Goal: Find contact information: Find contact information

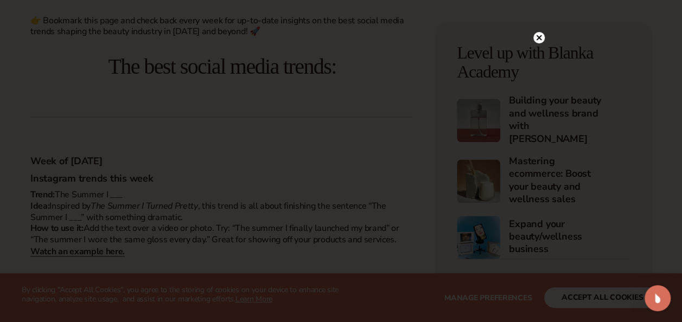
click at [538, 39] on icon at bounding box center [538, 37] width 5 height 5
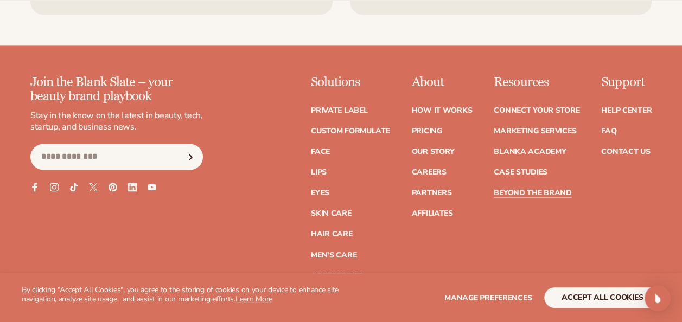
scroll to position [70304, 0]
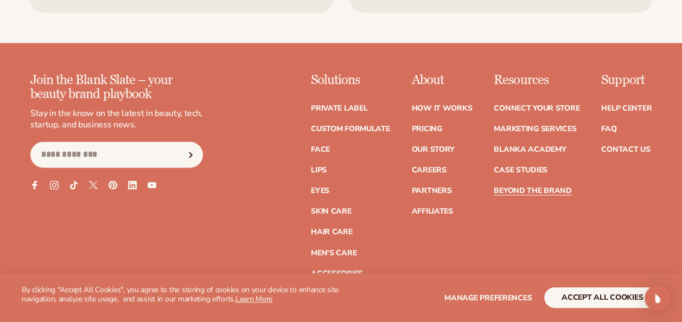
click at [634, 161] on div "Support Help Center FAQ Contact Us" at bounding box center [626, 175] width 50 height 204
click at [620, 154] on link "Contact Us" at bounding box center [625, 150] width 49 height 8
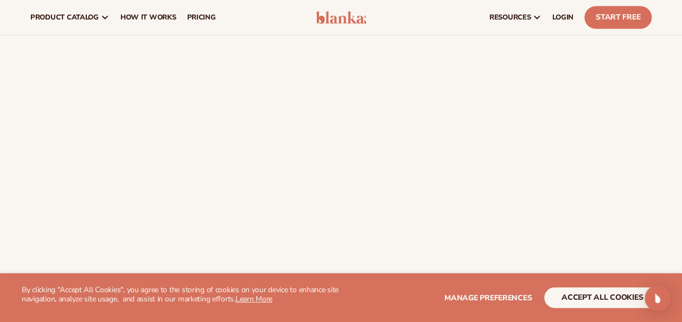
scroll to position [420, 0]
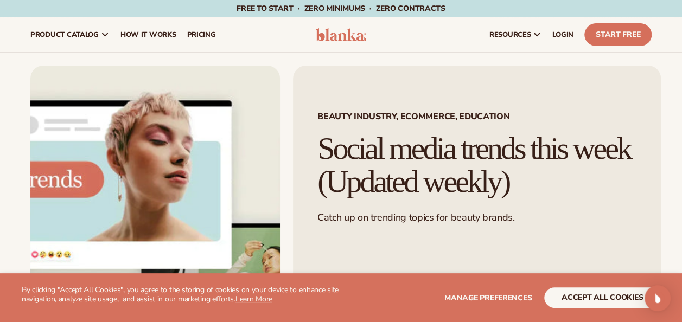
click at [399, 150] on h1 "Social media trends this week (Updated weekly)" at bounding box center [476, 165] width 319 height 66
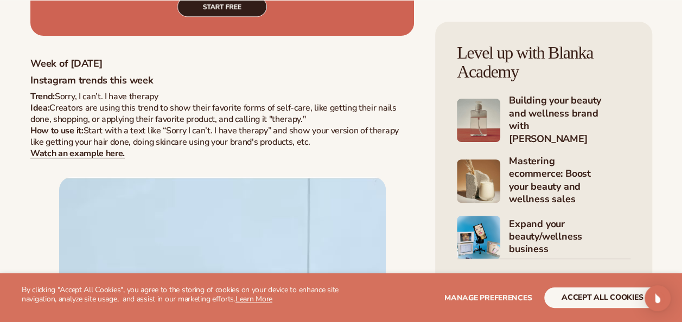
scroll to position [2187, 0]
